Goal: Task Accomplishment & Management: Manage account settings

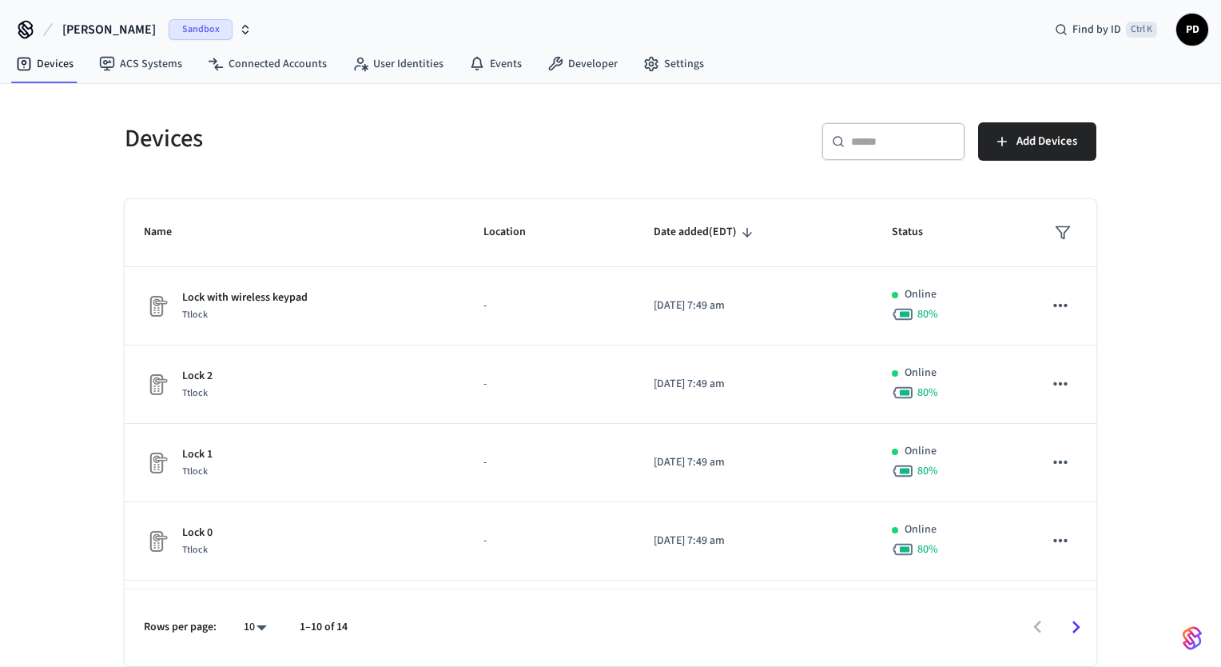
click at [80, 31] on span "[PERSON_NAME]" at bounding box center [109, 29] width 94 height 19
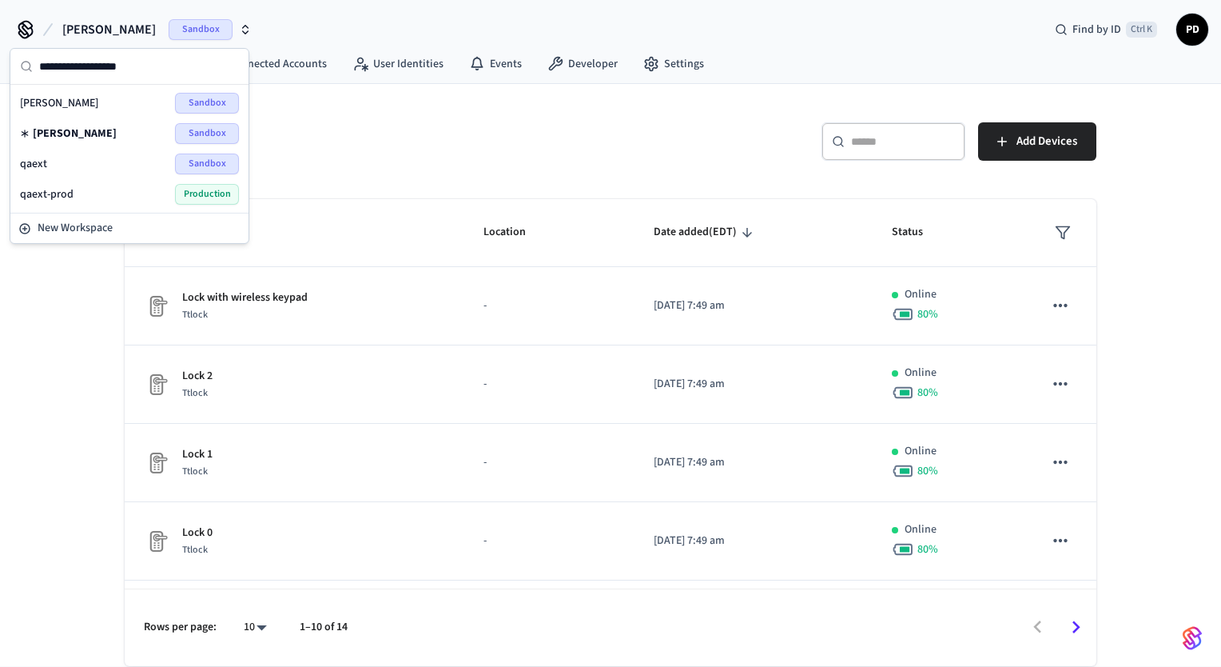
click at [57, 161] on div "qaext Sandbox" at bounding box center [129, 163] width 219 height 21
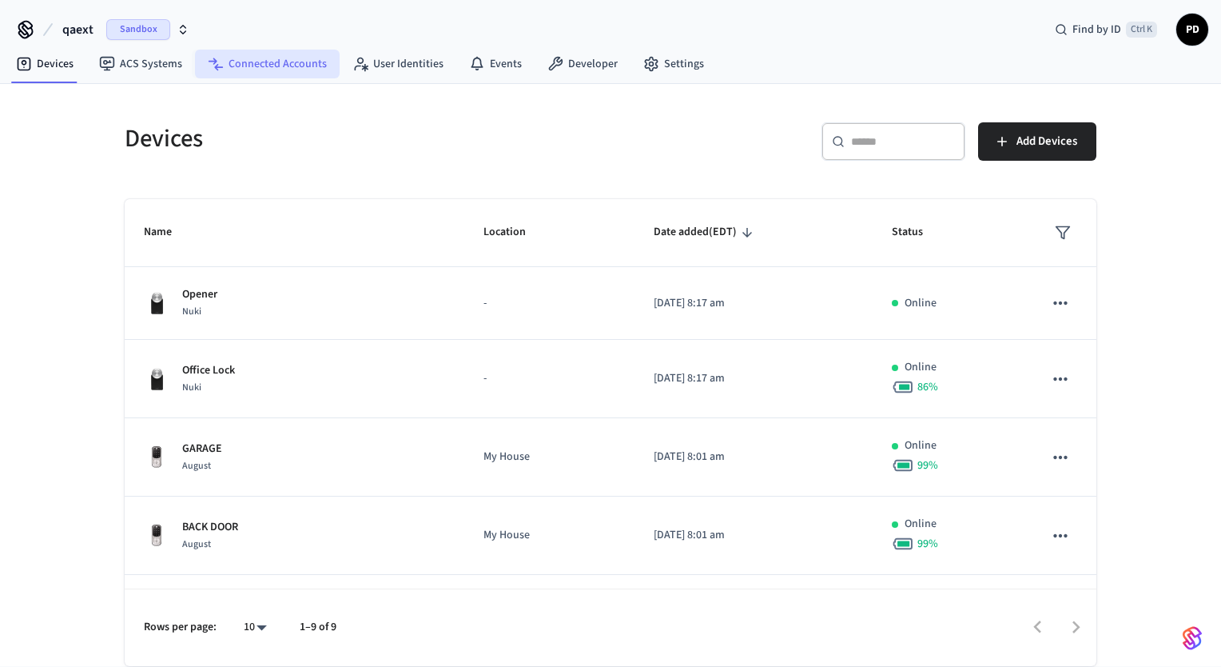
click at [251, 66] on link "Connected Accounts" at bounding box center [267, 64] width 145 height 29
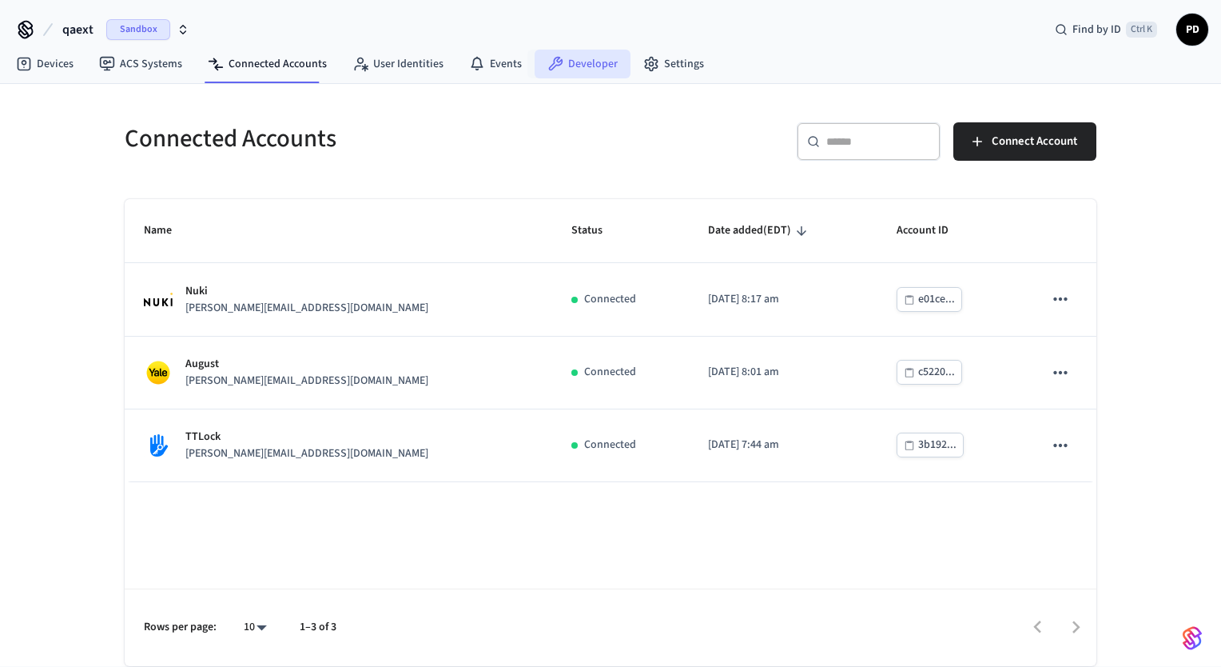
click at [579, 60] on link "Developer" at bounding box center [583, 64] width 96 height 29
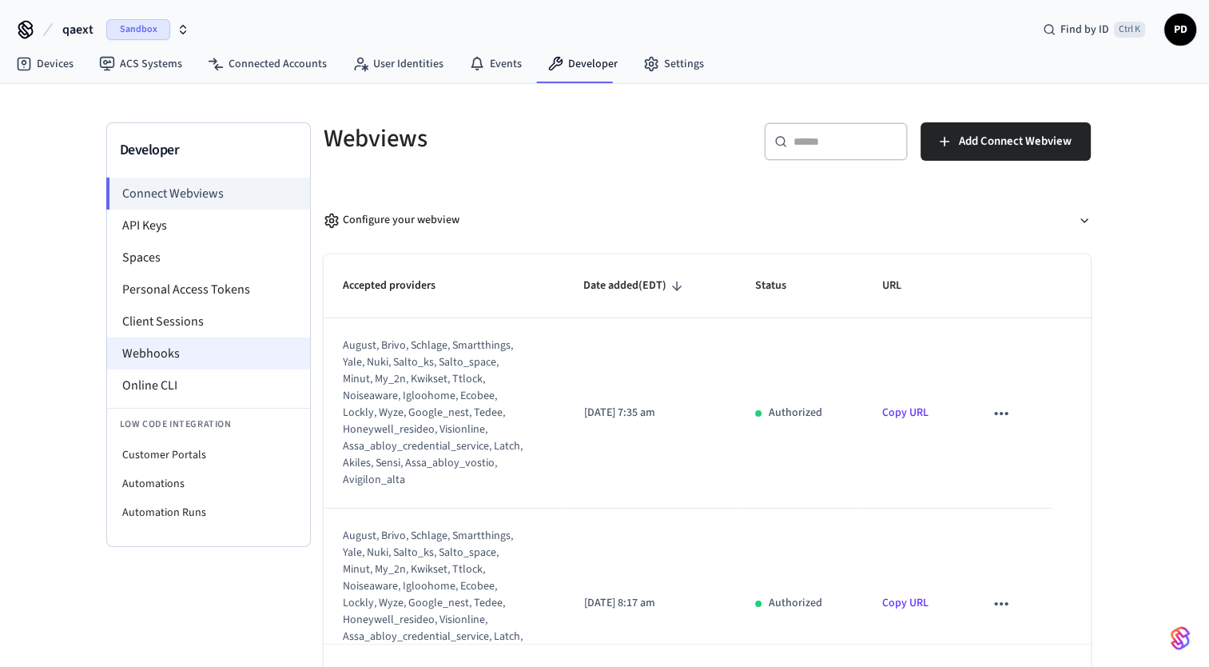
click at [142, 340] on li "Webhooks" at bounding box center [208, 353] width 203 height 32
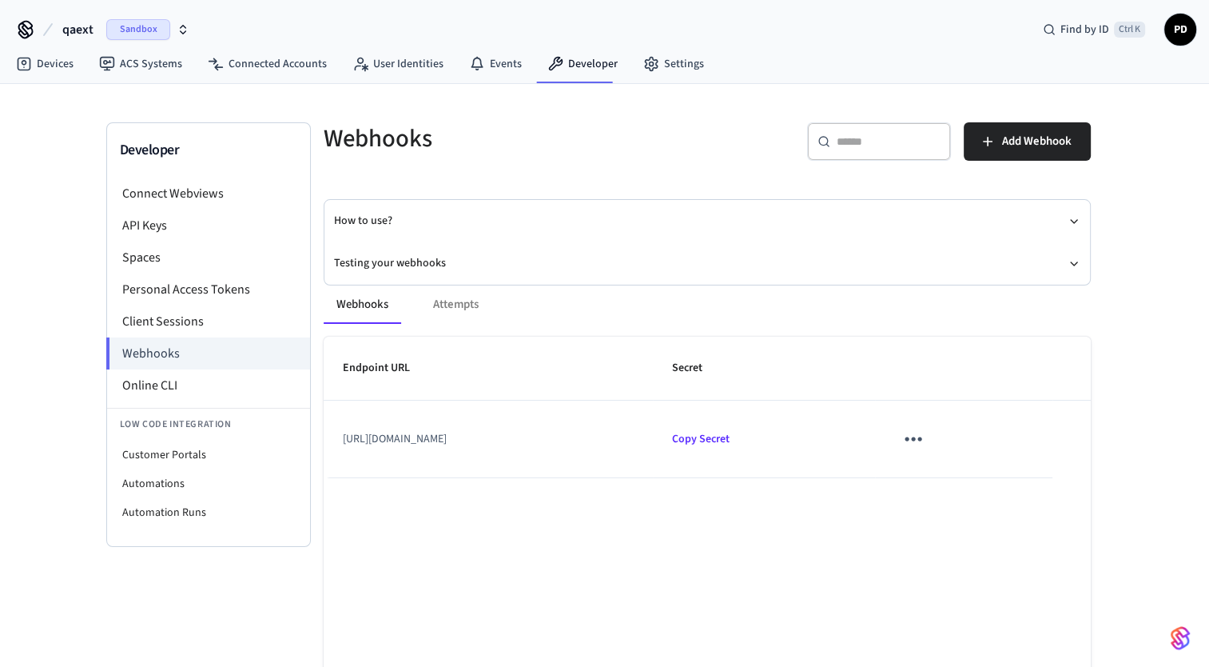
drag, startPoint x: 596, startPoint y: 432, endPoint x: 339, endPoint y: 442, distance: 257.5
click at [340, 444] on td "[URL][DOMAIN_NAME]" at bounding box center [489, 438] width 330 height 77
copy td "[URL][DOMAIN_NAME]"
click at [925, 436] on icon "sticky table" at bounding box center [913, 438] width 25 height 25
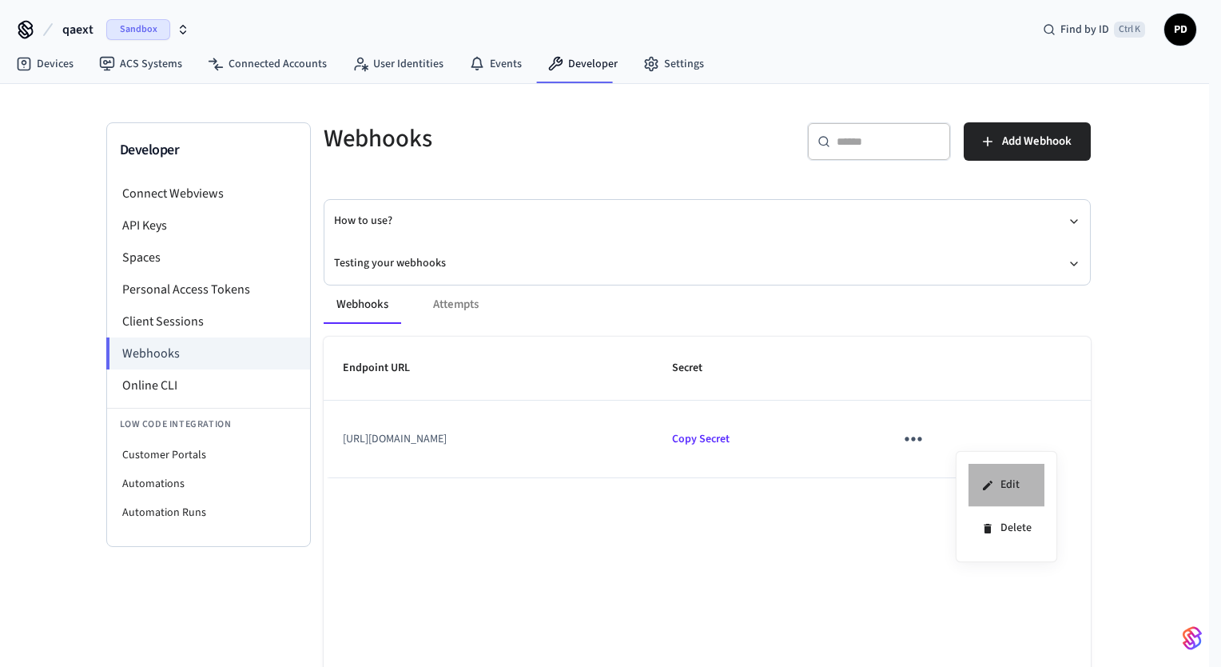
click at [999, 486] on li "Edit" at bounding box center [1007, 485] width 76 height 43
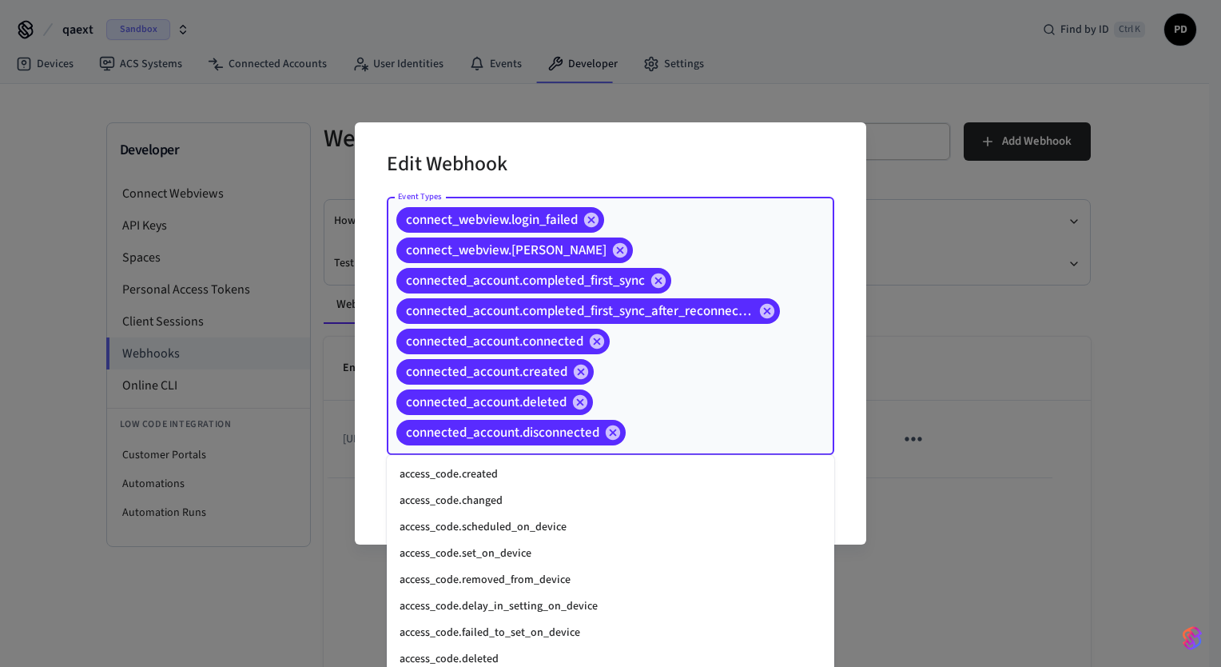
click at [774, 436] on input "Event Types" at bounding box center [705, 432] width 154 height 28
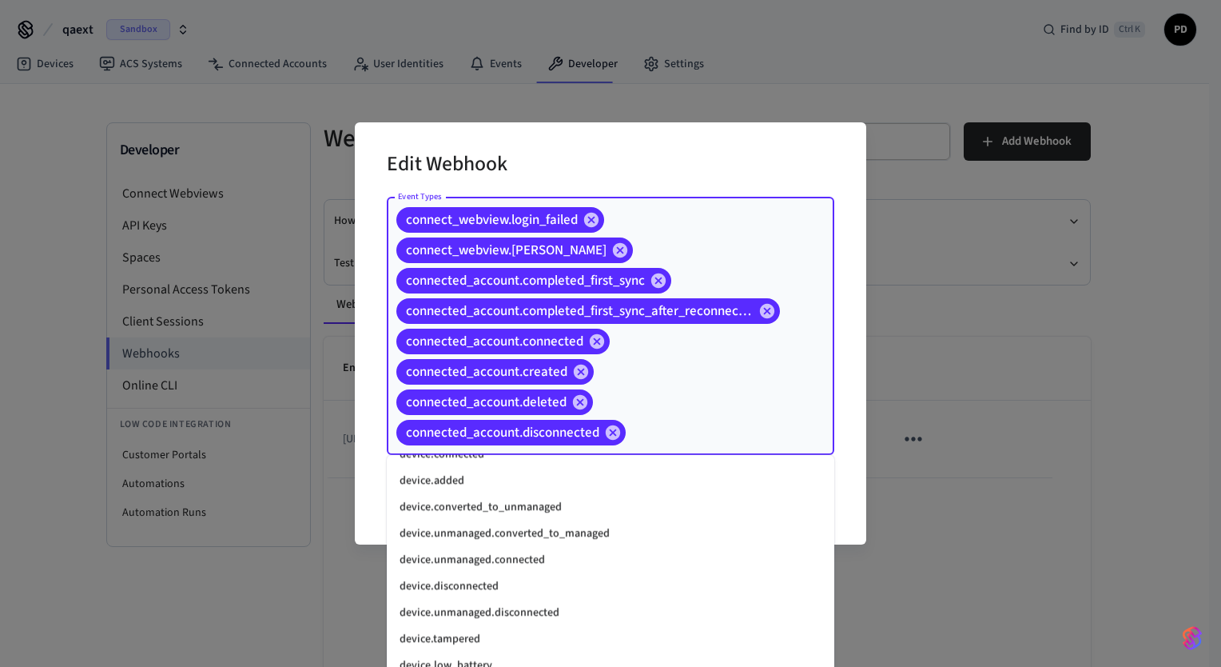
scroll to position [1536, 0]
